Goal: Task Accomplishment & Management: Use online tool/utility

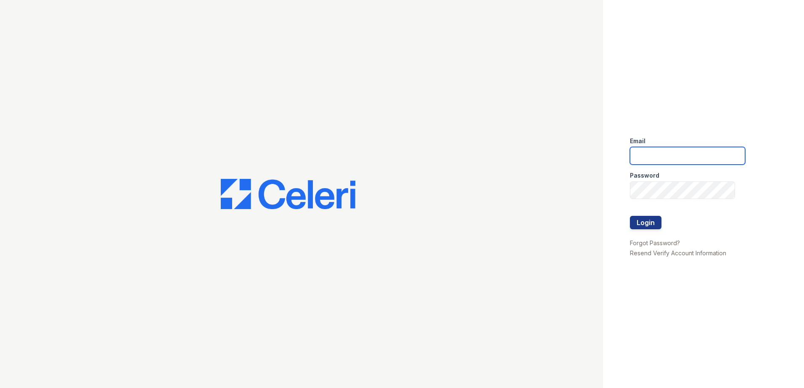
click at [675, 155] on input "email" at bounding box center [687, 156] width 115 height 18
type input "[PERSON_NAME][EMAIL_ADDRESS][PERSON_NAME][DOMAIN_NAME]"
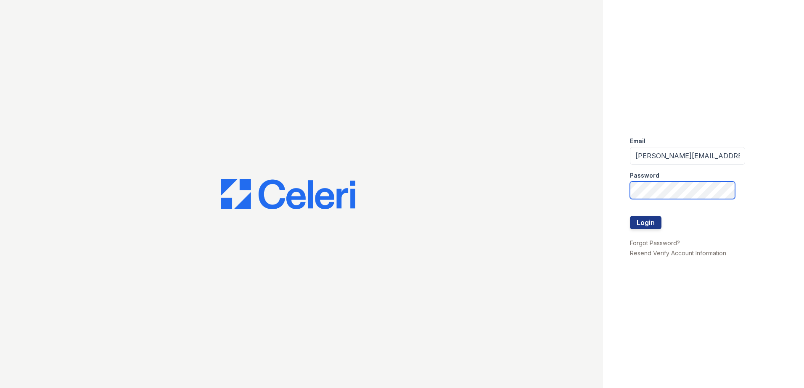
click at [630, 216] on button "Login" at bounding box center [646, 222] width 32 height 13
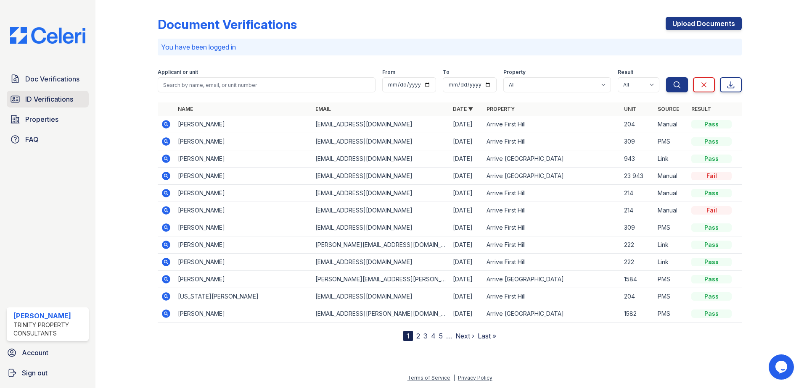
click at [20, 103] on icon at bounding box center [15, 99] width 10 height 10
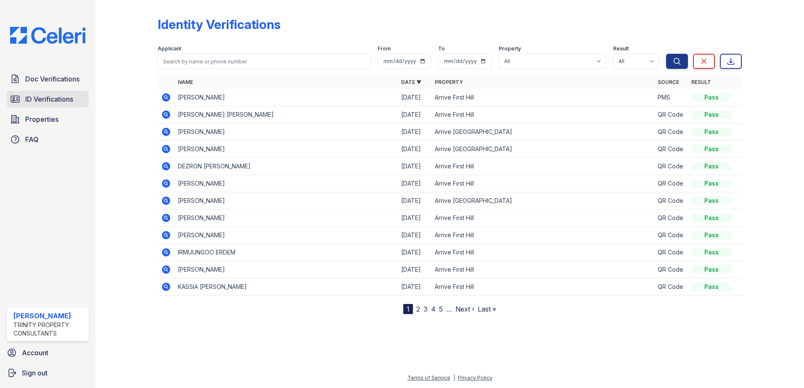
click at [48, 99] on span "ID Verifications" at bounding box center [49, 99] width 48 height 10
click at [45, 100] on span "ID Verifications" at bounding box center [49, 99] width 48 height 10
